Goal: Information Seeking & Learning: Understand process/instructions

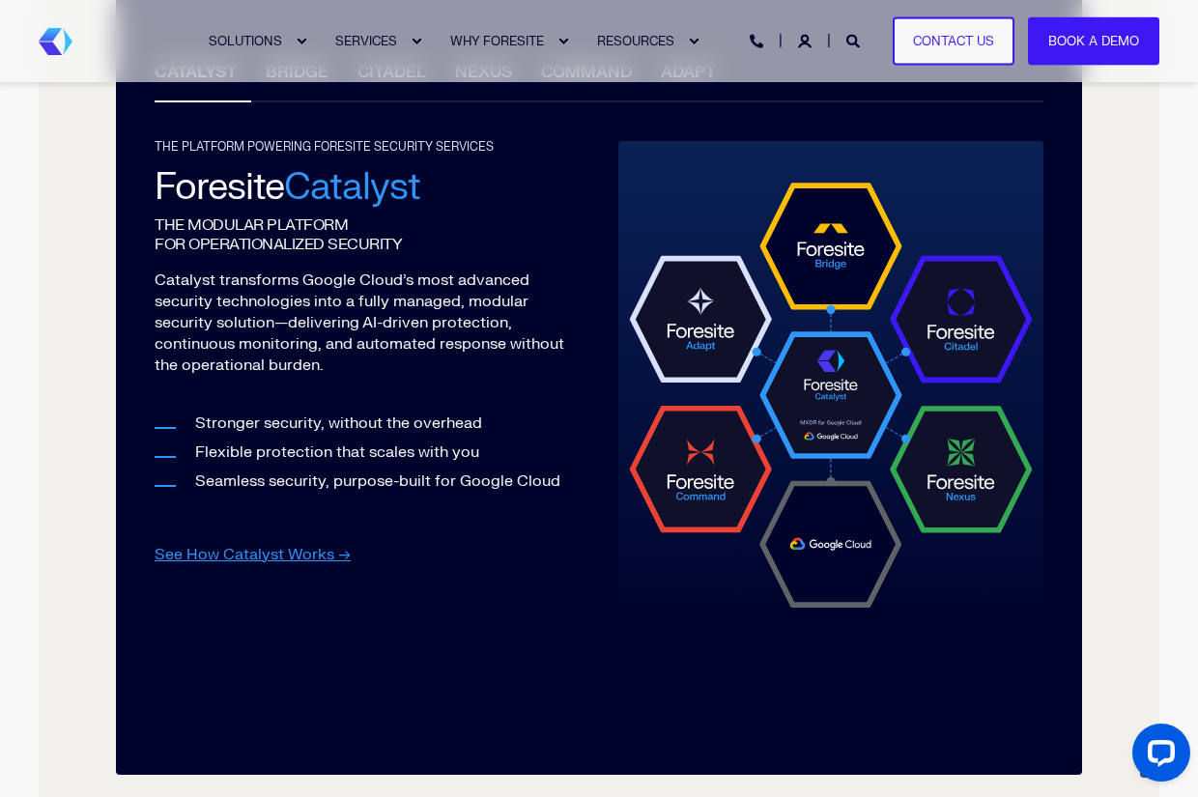
scroll to position [2126, 0]
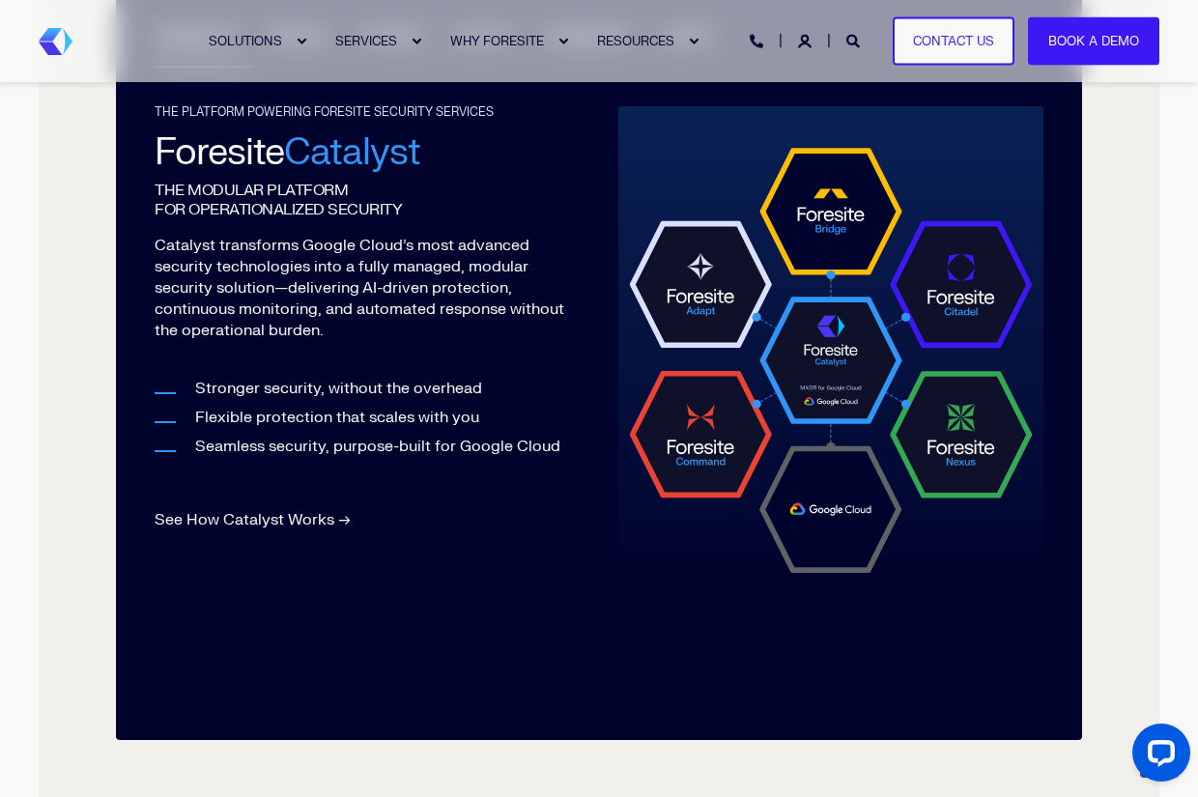
click at [304, 529] on link "See How Catalyst Works →" at bounding box center [253, 519] width 196 height 19
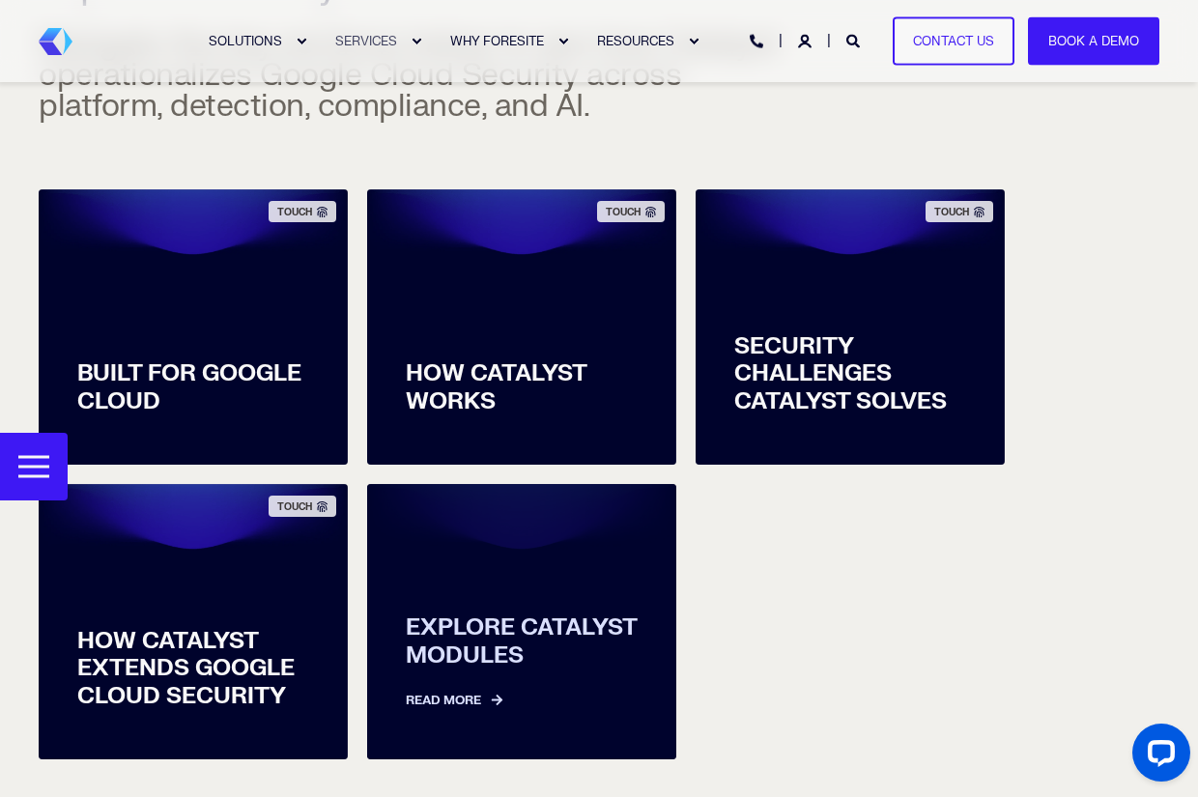
scroll to position [676, 0]
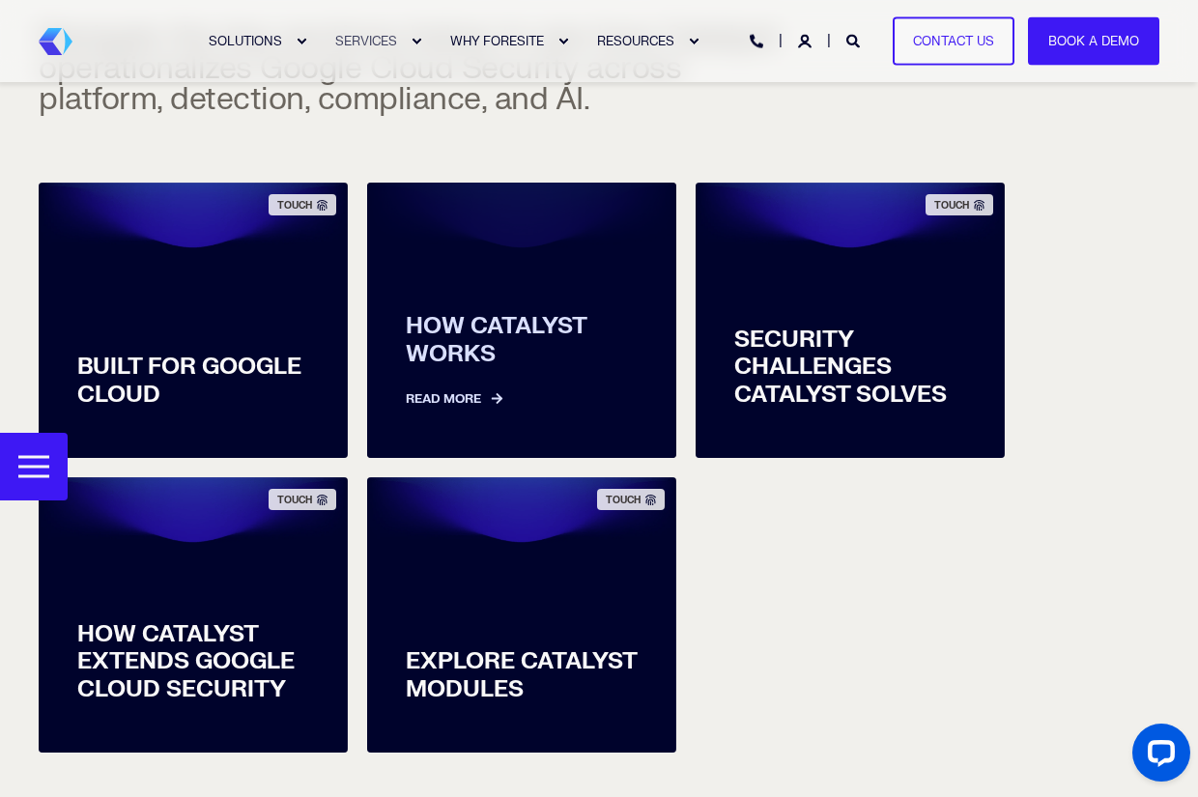
click at [472, 364] on span "HOW CATALYST WORKS" at bounding box center [522, 341] width 232 height 56
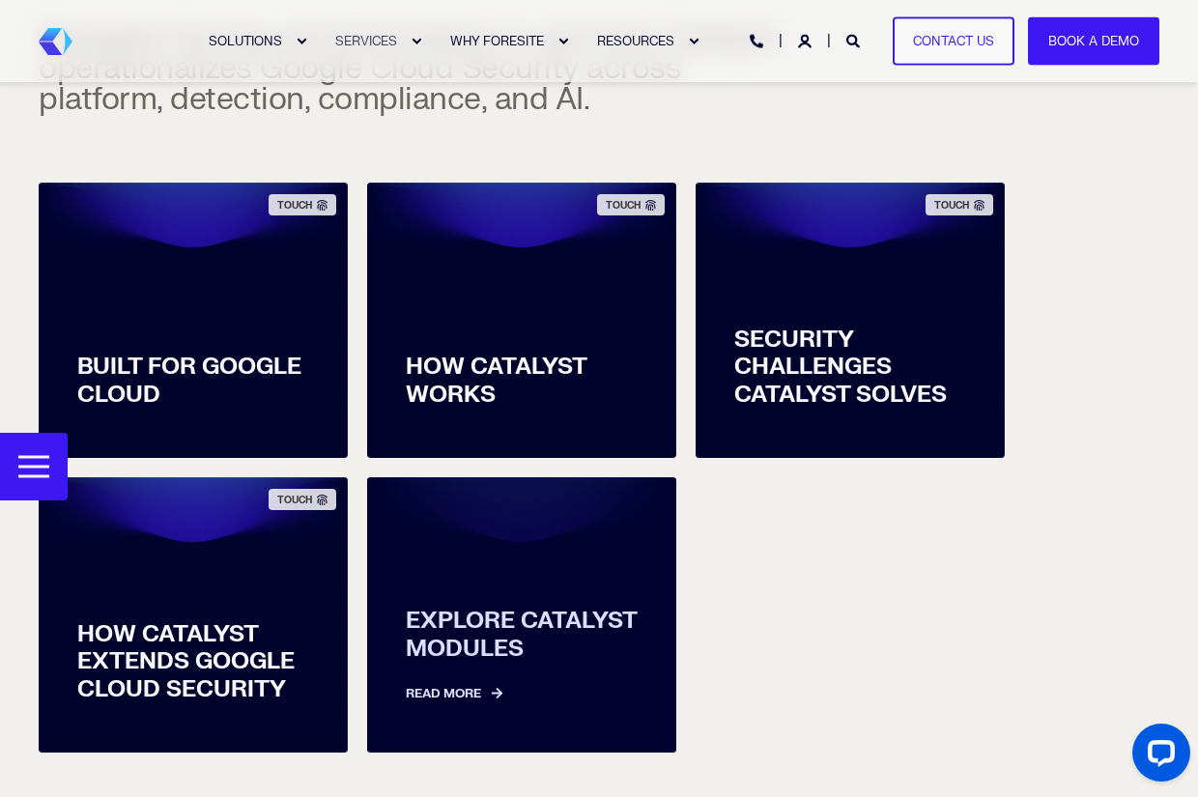
click at [494, 414] on span at bounding box center [492, 420] width 22 height 13
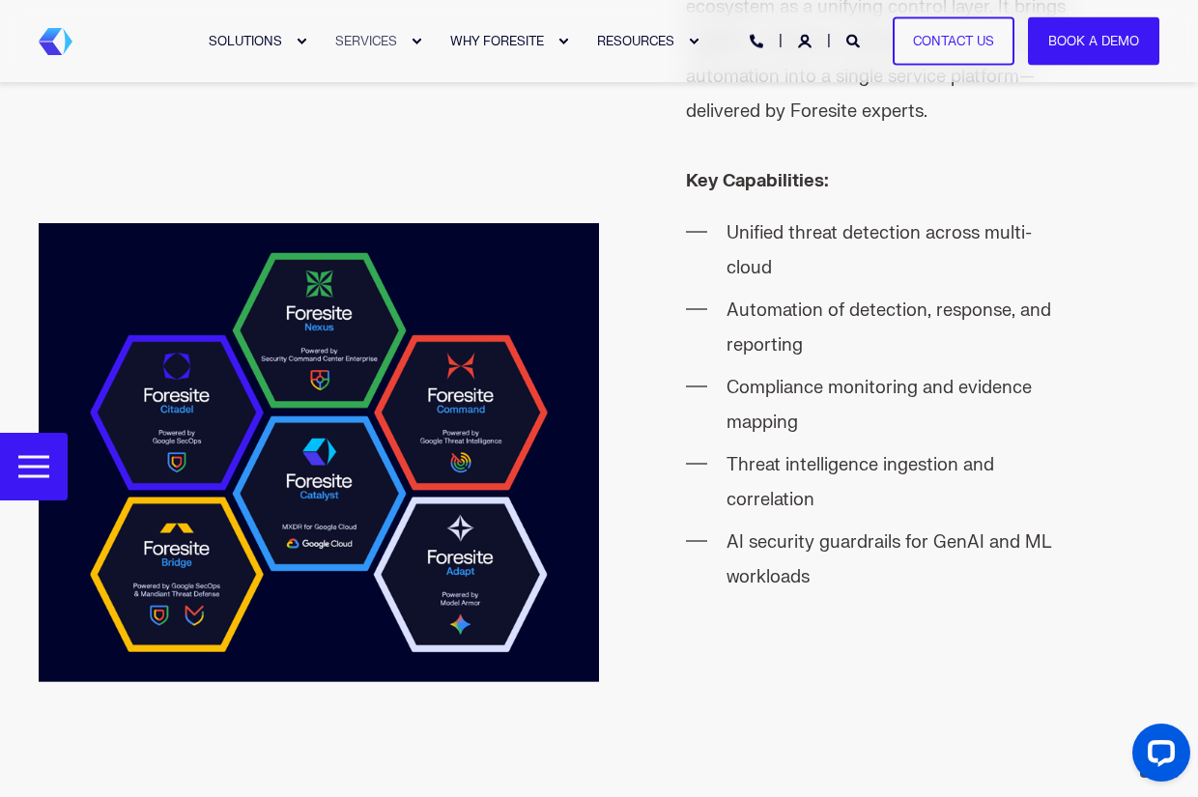
scroll to position [2786, 0]
